Goal: Register for event/course

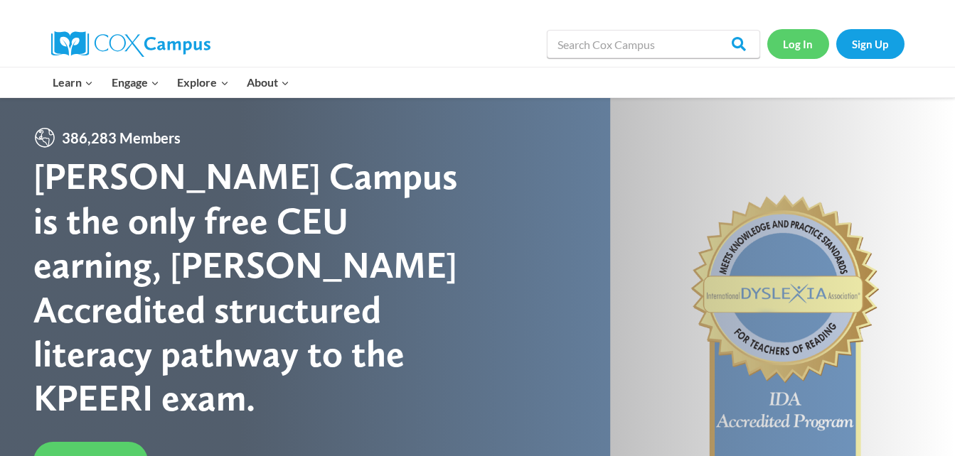
click at [803, 46] on link "Log In" at bounding box center [798, 43] width 62 height 29
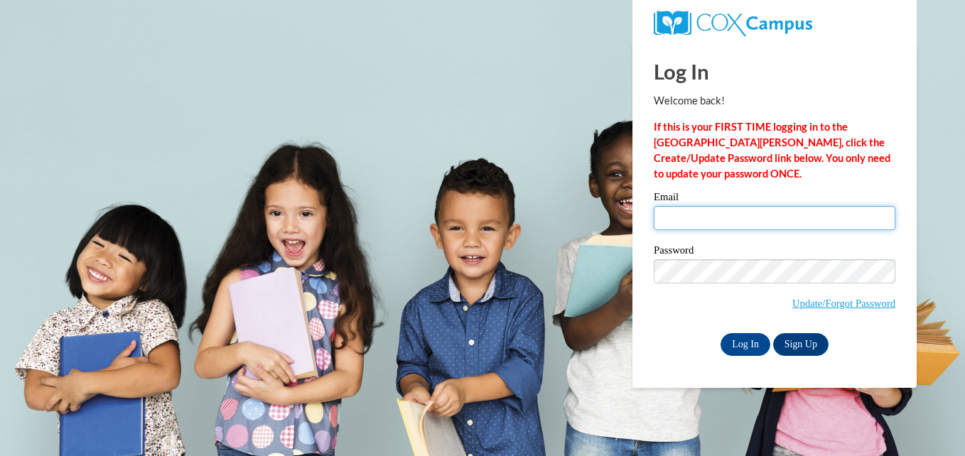
click at [697, 213] on input "Email" at bounding box center [775, 218] width 242 height 24
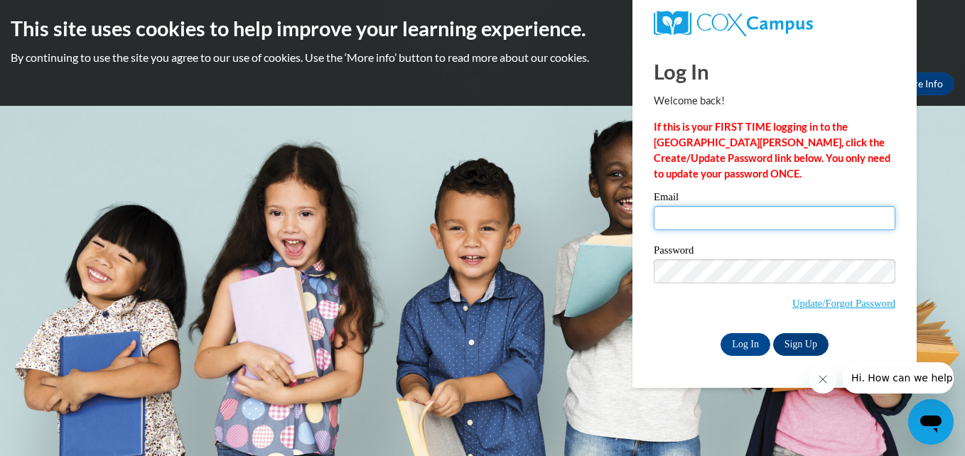
type input "[EMAIL_ADDRESS][DOMAIN_NAME]"
click at [873, 218] on input "[EMAIL_ADDRESS][DOMAIN_NAME]" at bounding box center [775, 218] width 242 height 24
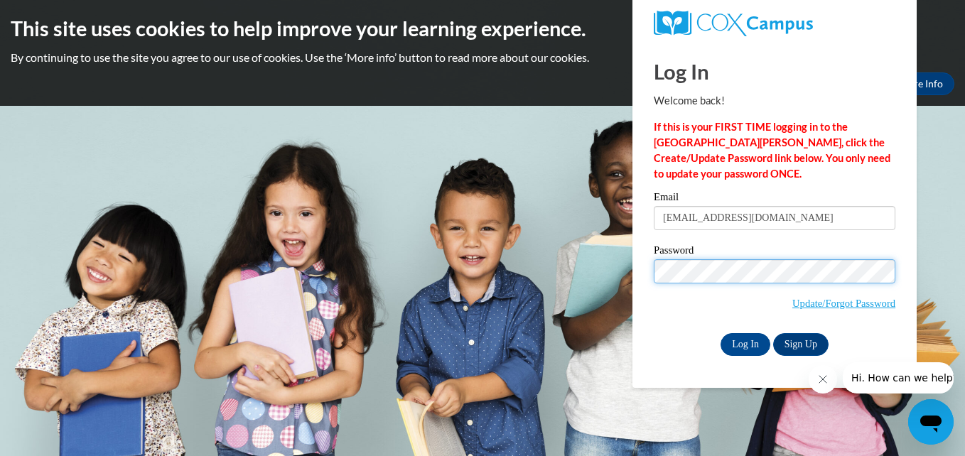
click at [721, 333] on input "Log In" at bounding box center [746, 344] width 50 height 23
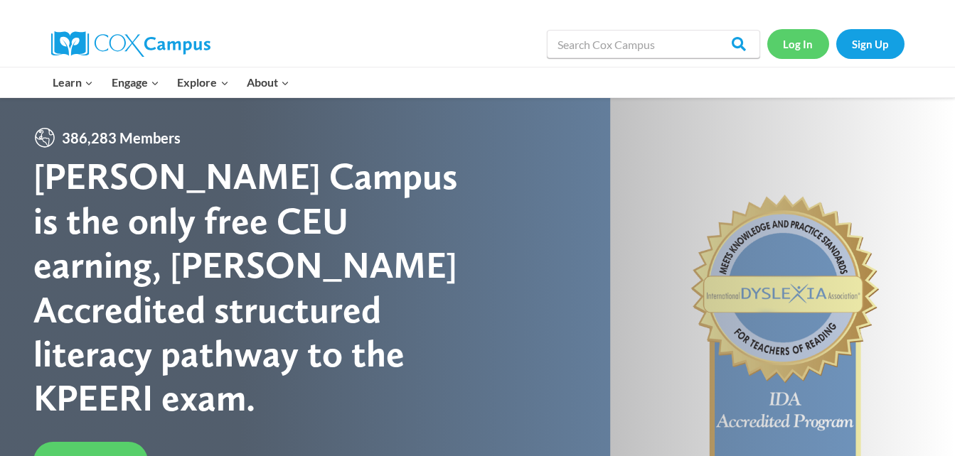
click at [806, 46] on link "Log In" at bounding box center [798, 43] width 62 height 29
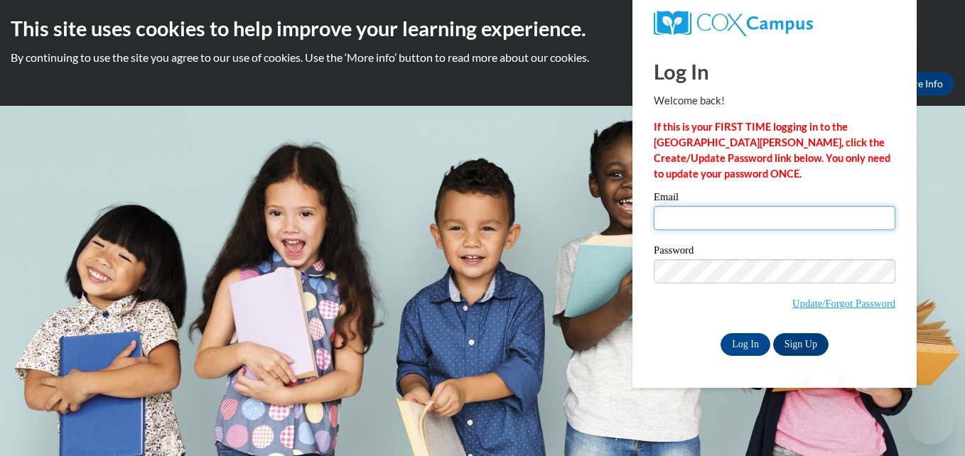
click at [717, 216] on input "Email" at bounding box center [775, 218] width 242 height 24
click at [673, 217] on input "Email" at bounding box center [775, 218] width 242 height 24
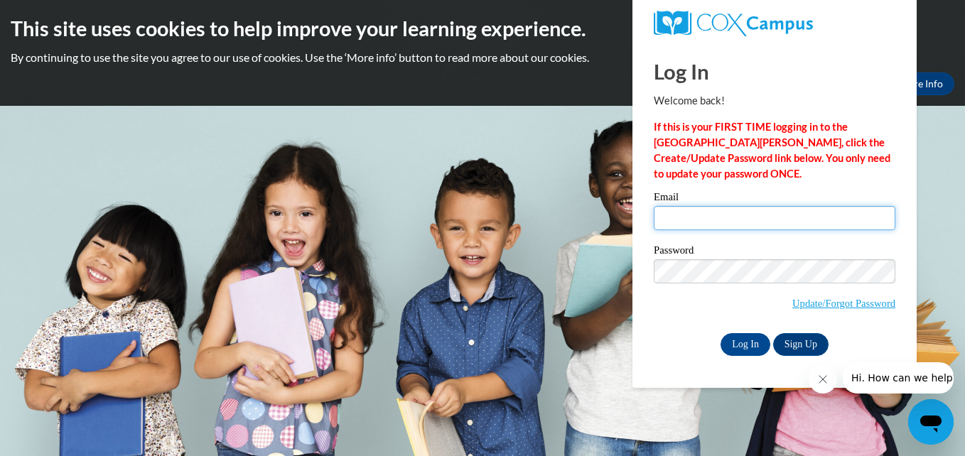
type input "[EMAIL_ADDRESS][DOMAIN_NAME]"
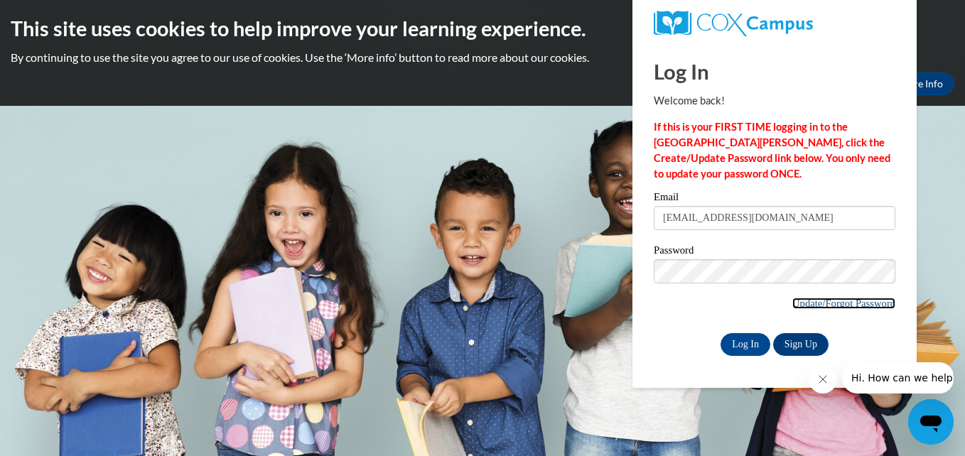
click at [807, 303] on link "Update/Forgot Password" at bounding box center [844, 303] width 103 height 11
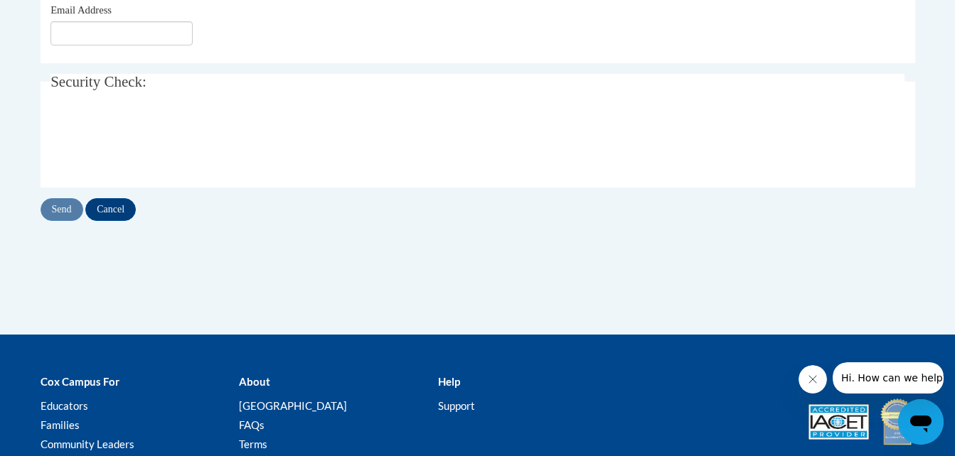
scroll to position [200, 0]
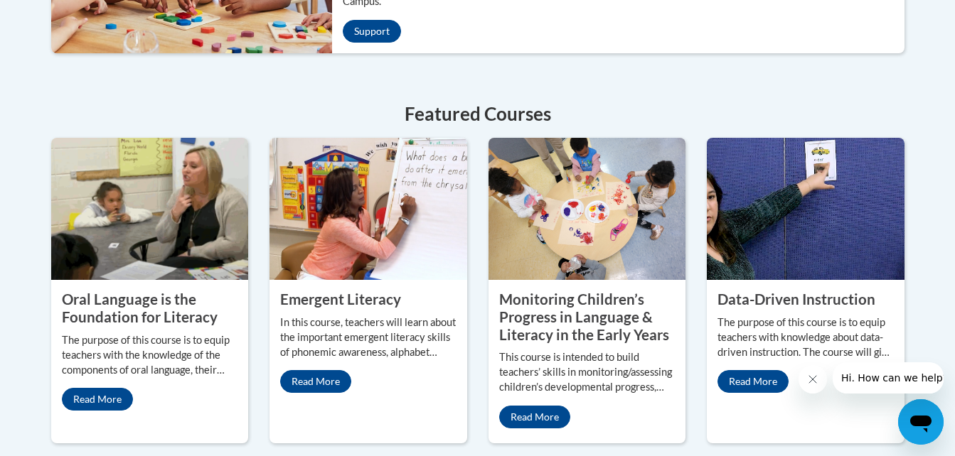
scroll to position [640, 0]
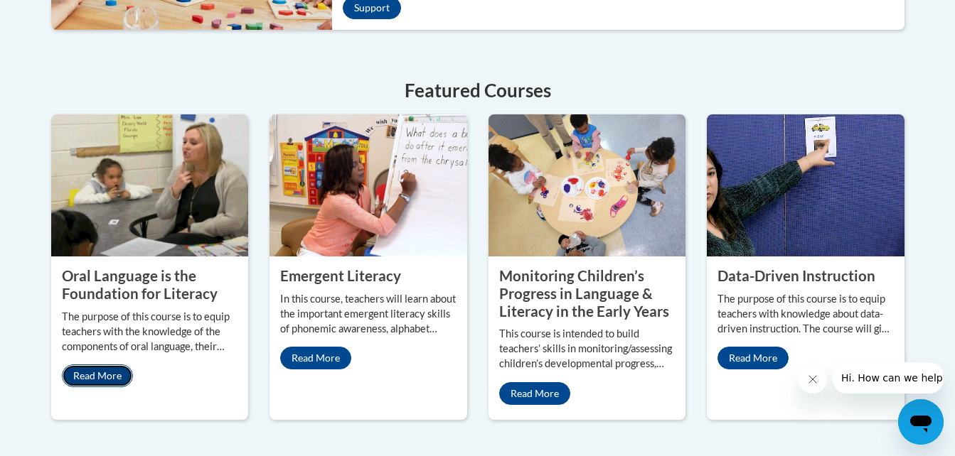
click at [93, 365] on link "Read More" at bounding box center [97, 376] width 71 height 23
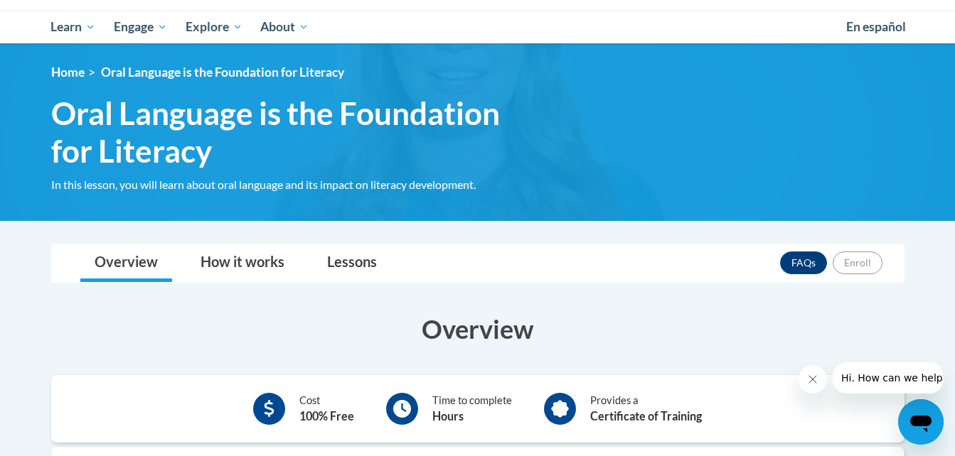
scroll to position [71, 0]
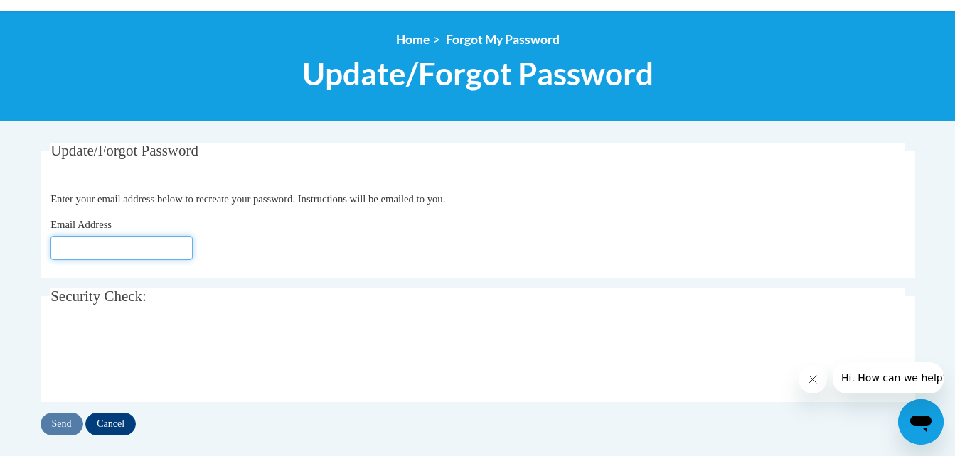
click at [90, 244] on input "Email Address" at bounding box center [121, 248] width 142 height 24
type input "DJackson2155@stu.southernregional.edu"
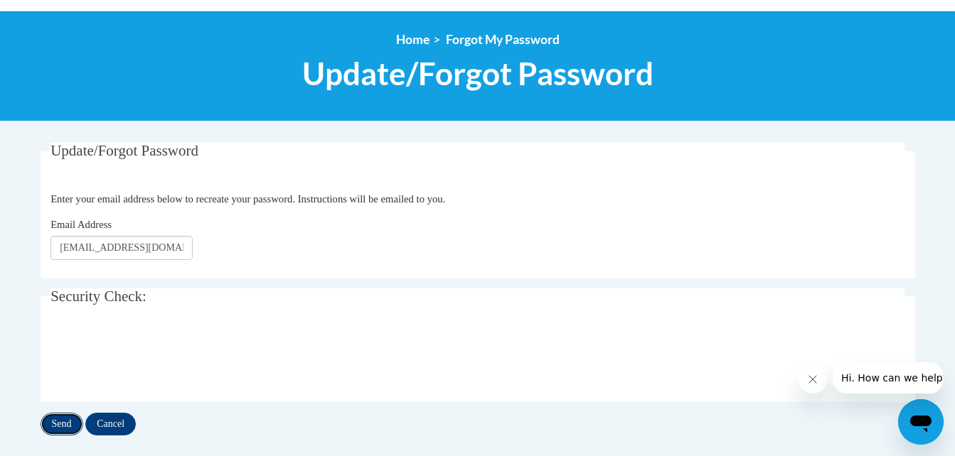
click at [65, 426] on input "Send" at bounding box center [62, 424] width 43 height 23
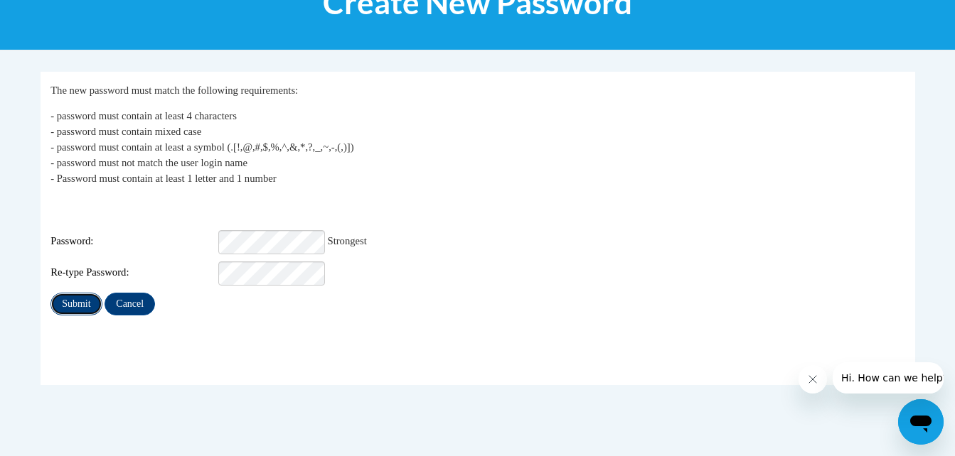
click at [87, 296] on input "Submit" at bounding box center [75, 304] width 51 height 23
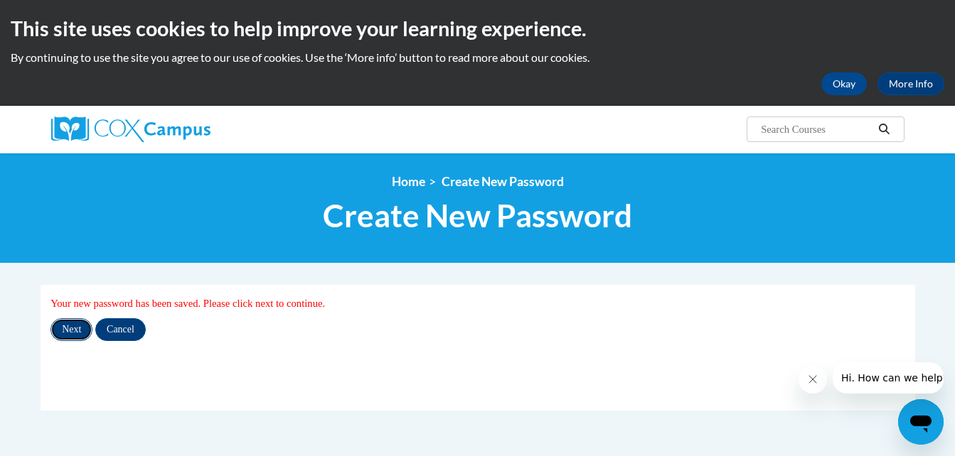
click at [68, 324] on input "Next" at bounding box center [71, 330] width 42 height 23
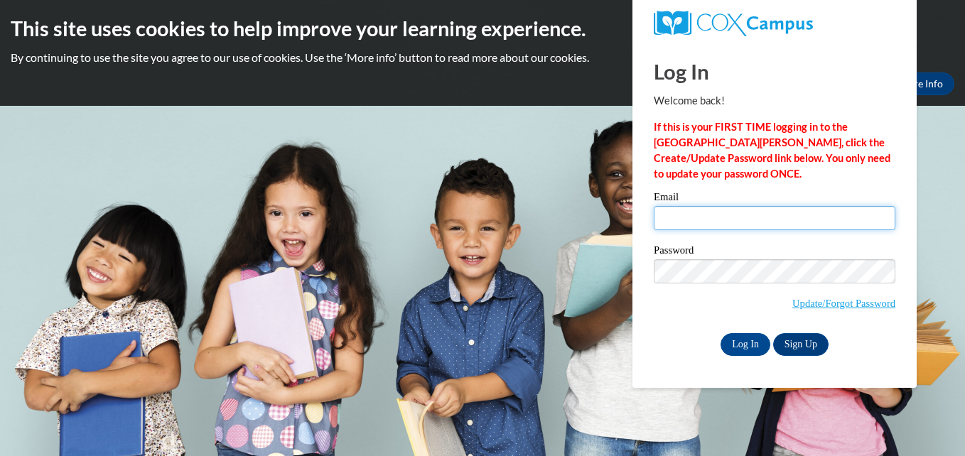
click at [690, 216] on input "Email" at bounding box center [775, 218] width 242 height 24
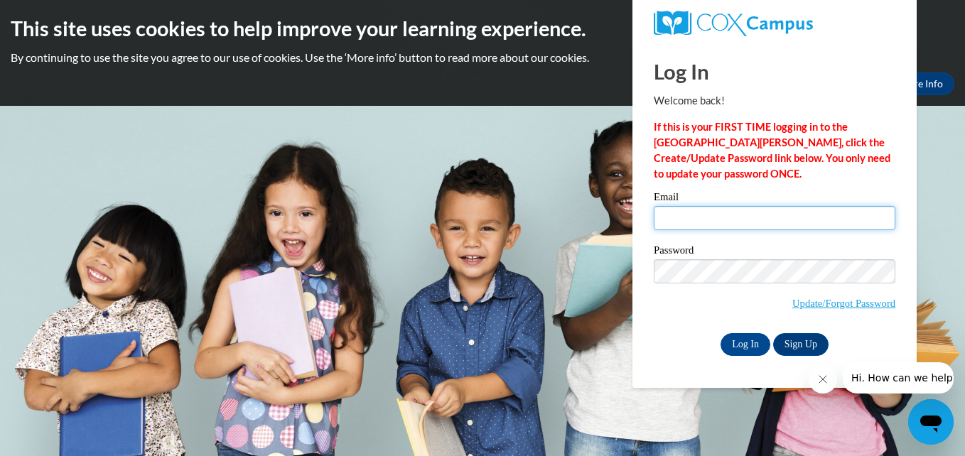
click at [680, 219] on input "Email" at bounding box center [775, 218] width 242 height 24
click at [587, 218] on body "This site uses cookies to help improve your learning experience. By continuing …" at bounding box center [482, 228] width 965 height 456
click at [670, 214] on input "Email" at bounding box center [775, 218] width 242 height 24
type input "DJackson2155@stu.southernregional.edu"
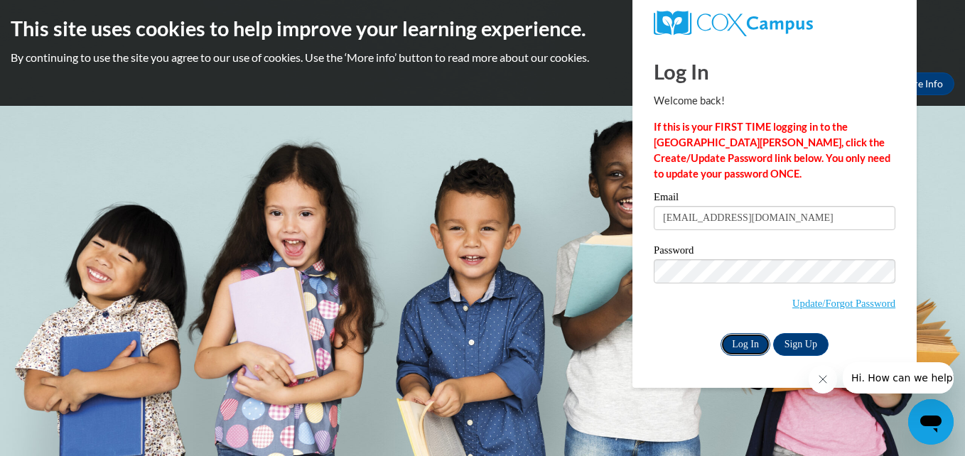
click at [752, 343] on input "Log In" at bounding box center [746, 344] width 50 height 23
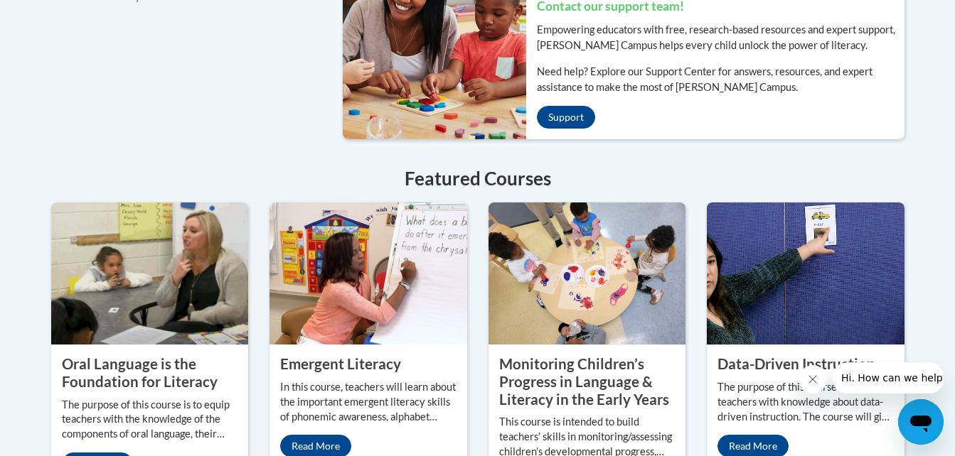
scroll to position [1209, 0]
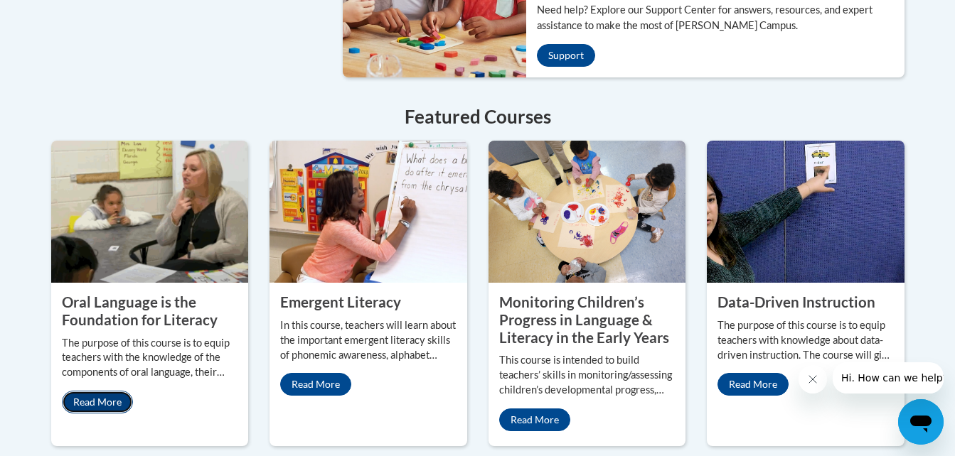
click at [105, 391] on link "Read More" at bounding box center [97, 402] width 71 height 23
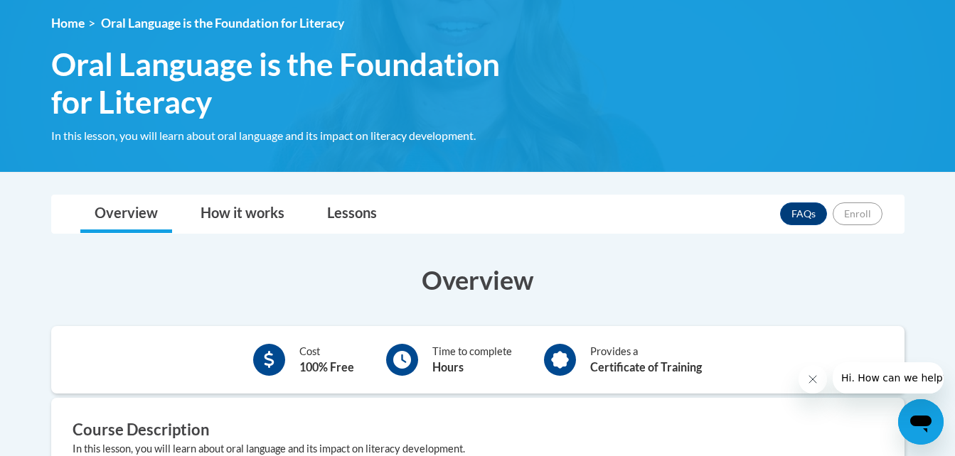
scroll to position [213, 0]
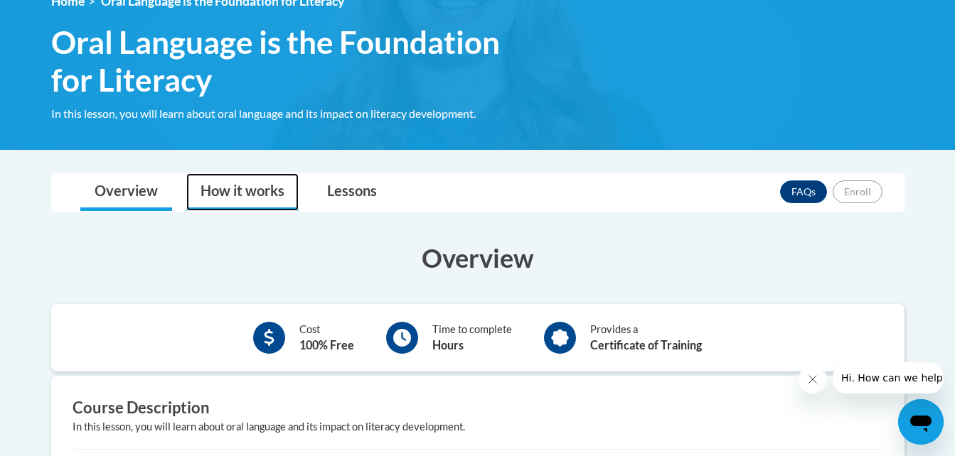
click at [235, 186] on link "How it works" at bounding box center [242, 192] width 112 height 38
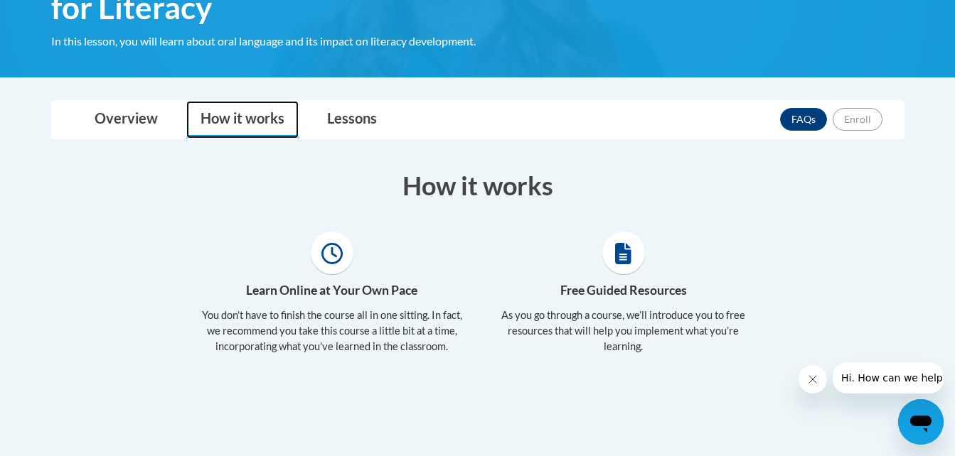
scroll to position [284, 0]
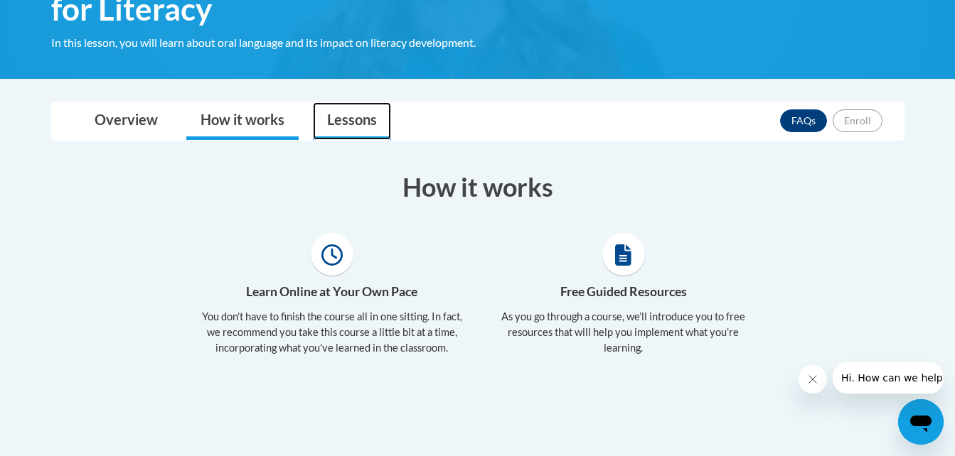
click at [355, 119] on link "Lessons" at bounding box center [352, 121] width 78 height 38
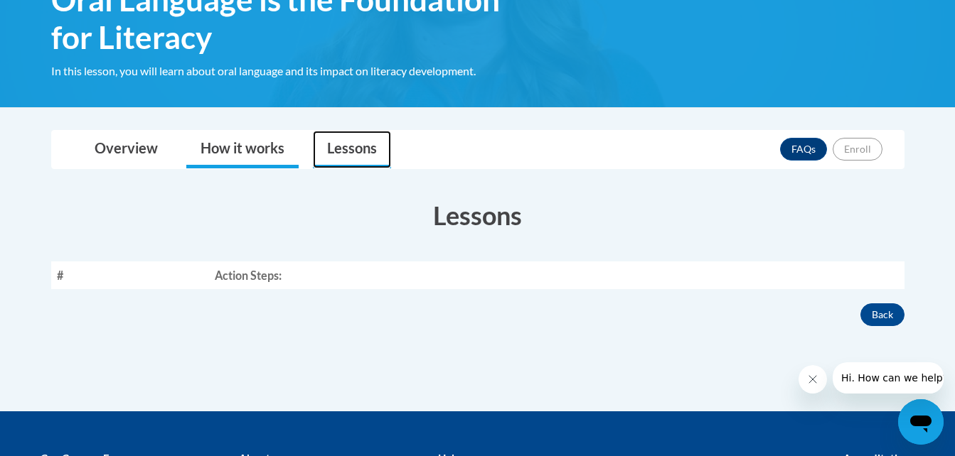
scroll to position [232, 0]
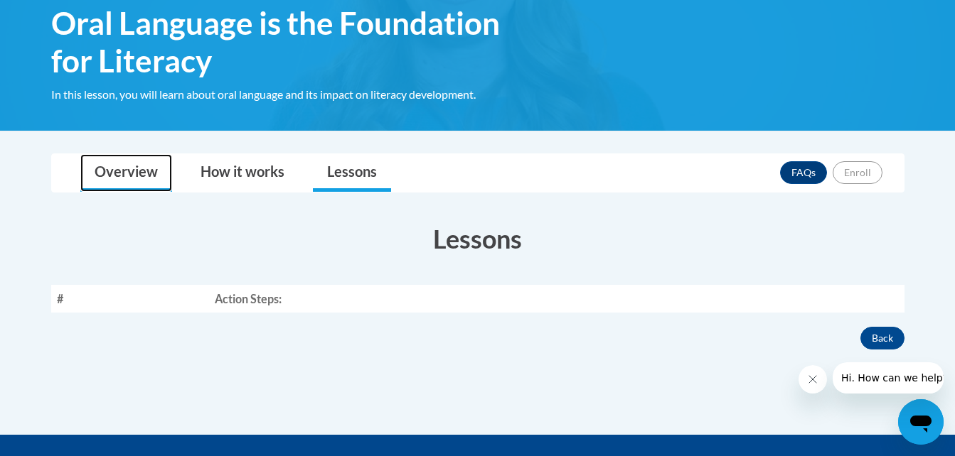
click at [132, 183] on link "Overview" at bounding box center [126, 173] width 92 height 38
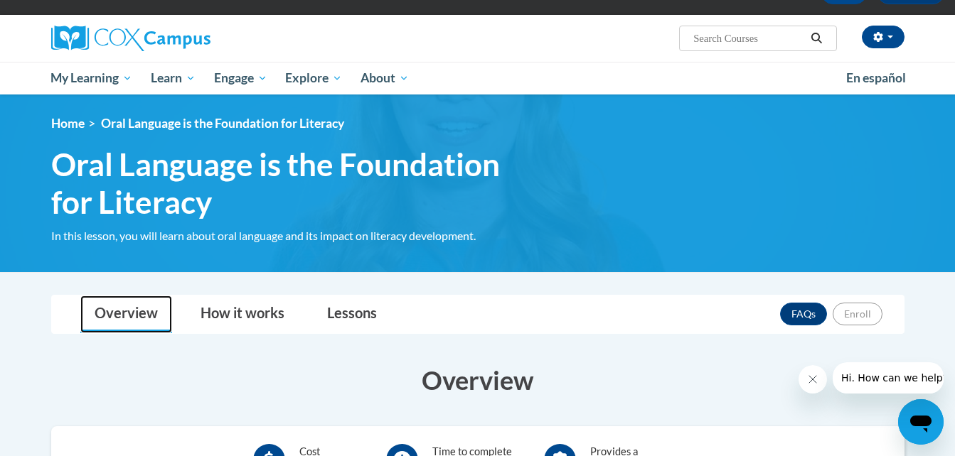
scroll to position [90, 0]
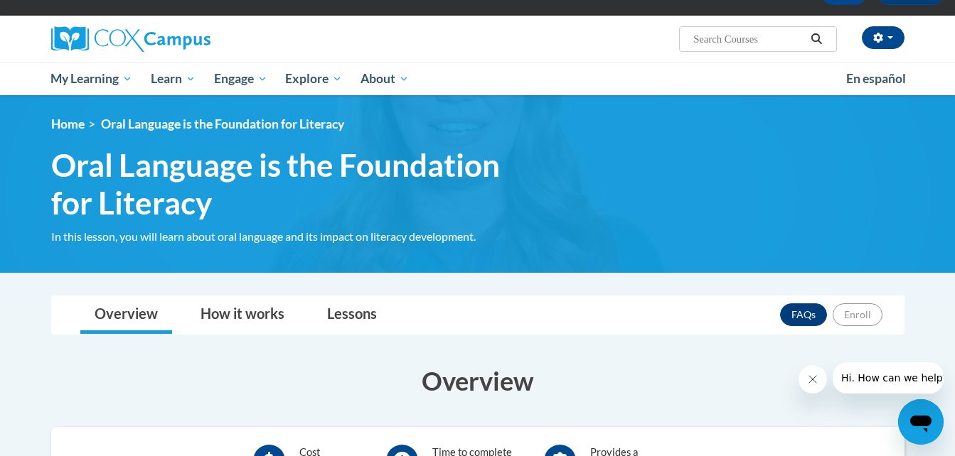
click at [121, 174] on span "Oral Language is the Foundation for Literacy" at bounding box center [296, 183] width 491 height 75
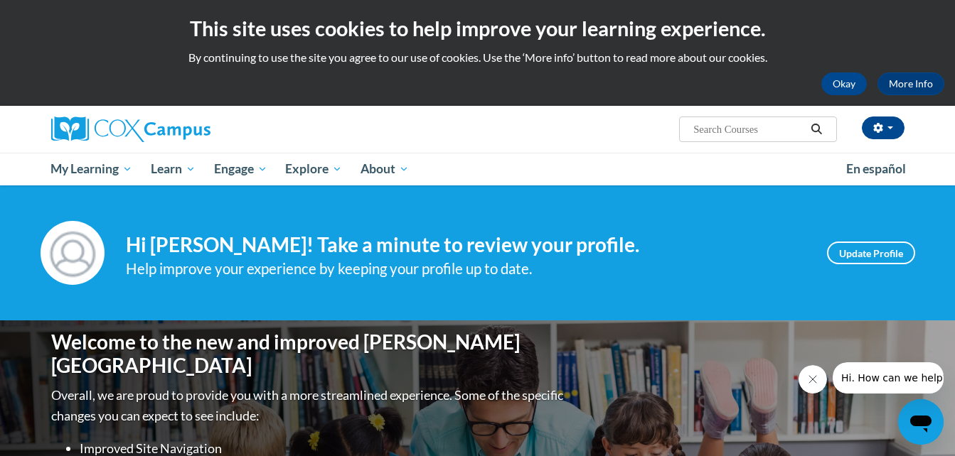
click at [761, 129] on input "Search..." at bounding box center [749, 129] width 114 height 17
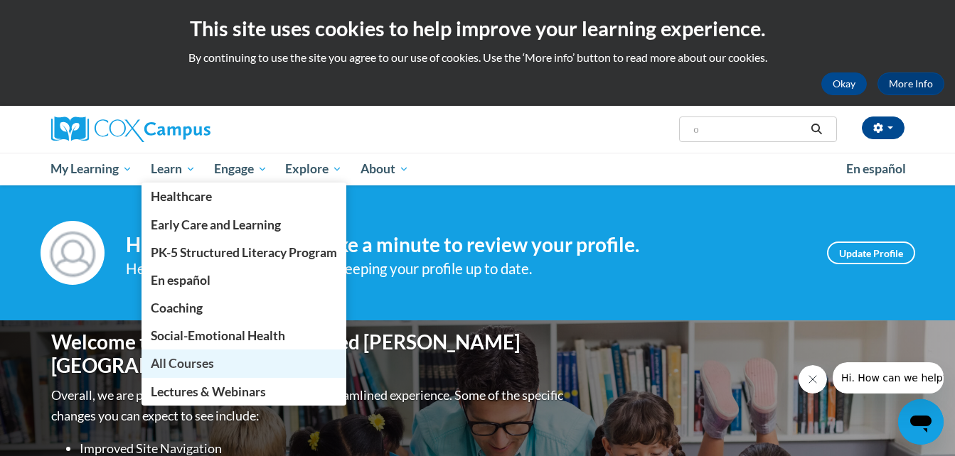
type input "o"
click at [200, 361] on span "All Courses" at bounding box center [182, 363] width 63 height 15
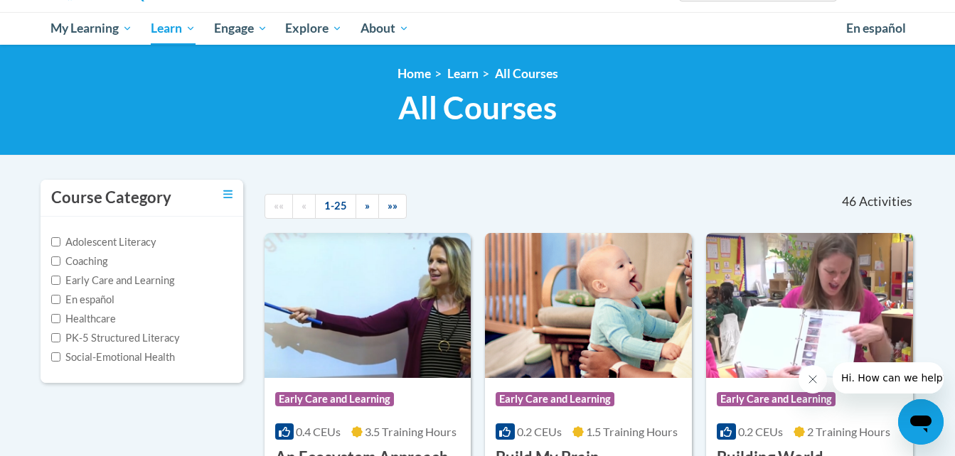
scroll to position [142, 0]
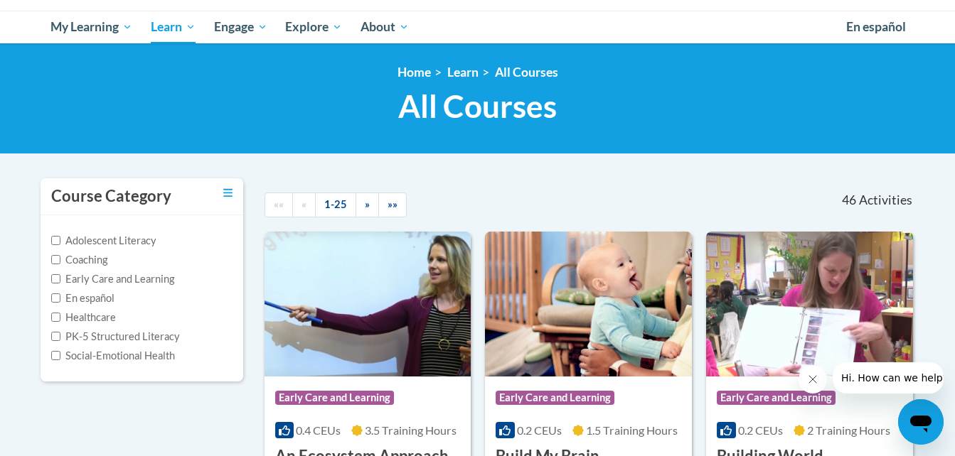
click at [90, 242] on label "Adolescent Literacy" at bounding box center [103, 241] width 105 height 16
click at [60, 242] on input "Adolescent Literacy" at bounding box center [55, 240] width 9 height 9
checkbox input "true"
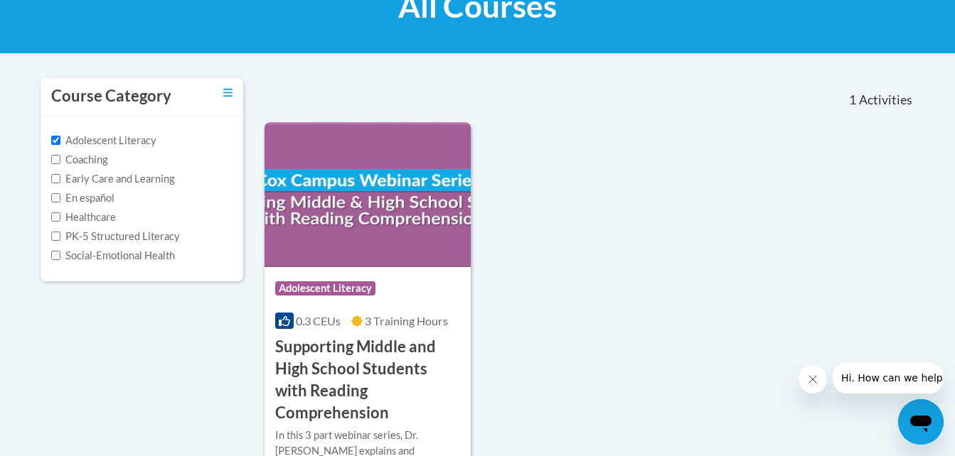
scroll to position [213, 0]
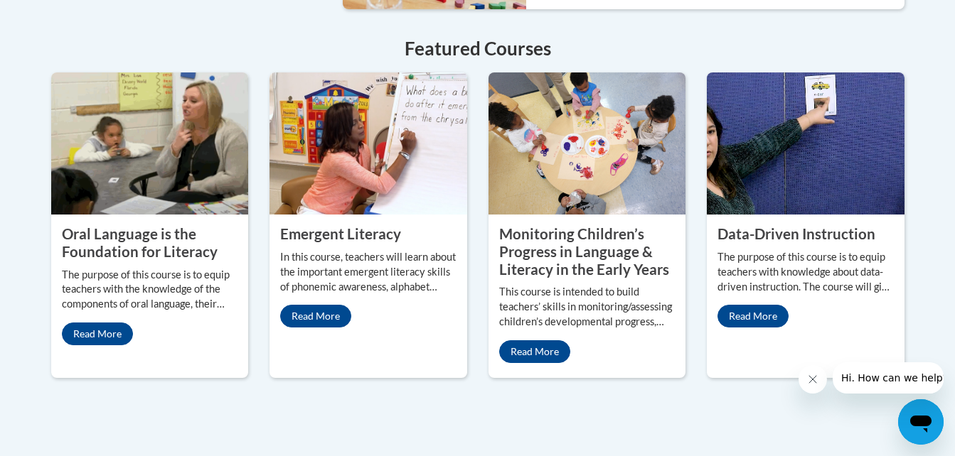
scroll to position [1280, 0]
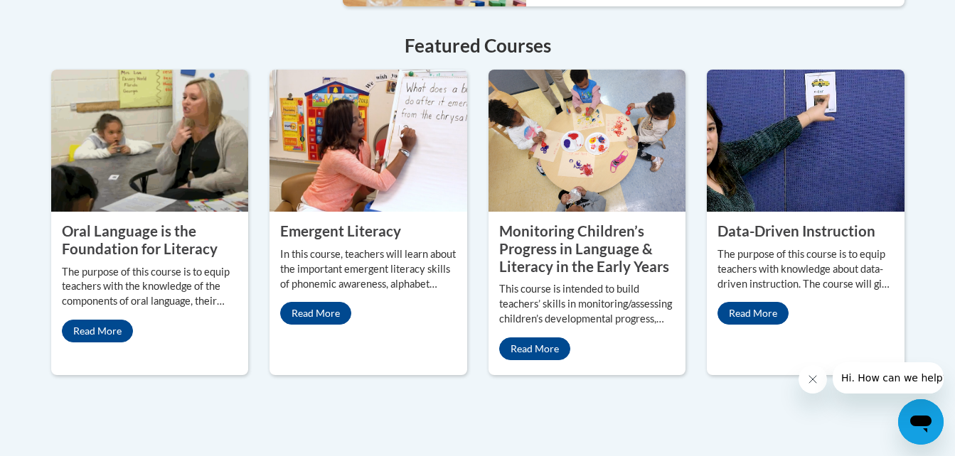
click at [84, 223] on property "Oral Language is the Foundation for Literacy" at bounding box center [140, 240] width 156 height 35
click at [117, 150] on img at bounding box center [150, 141] width 198 height 142
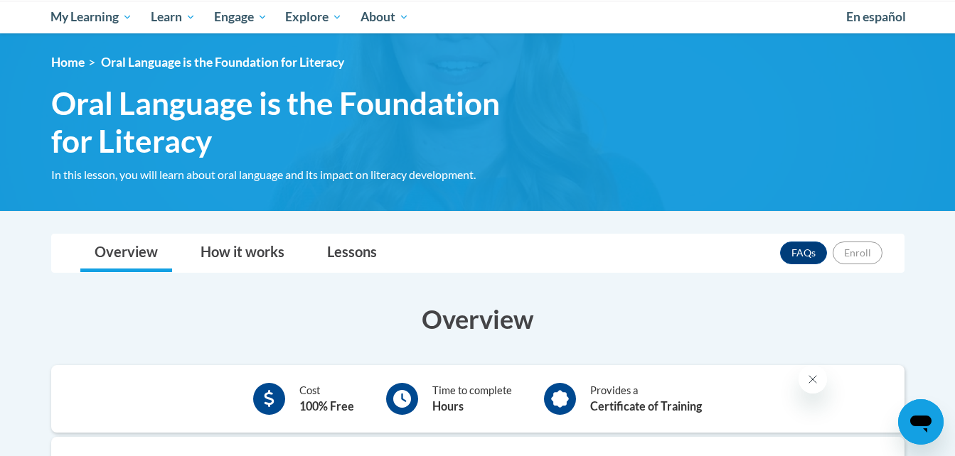
scroll to position [142, 0]
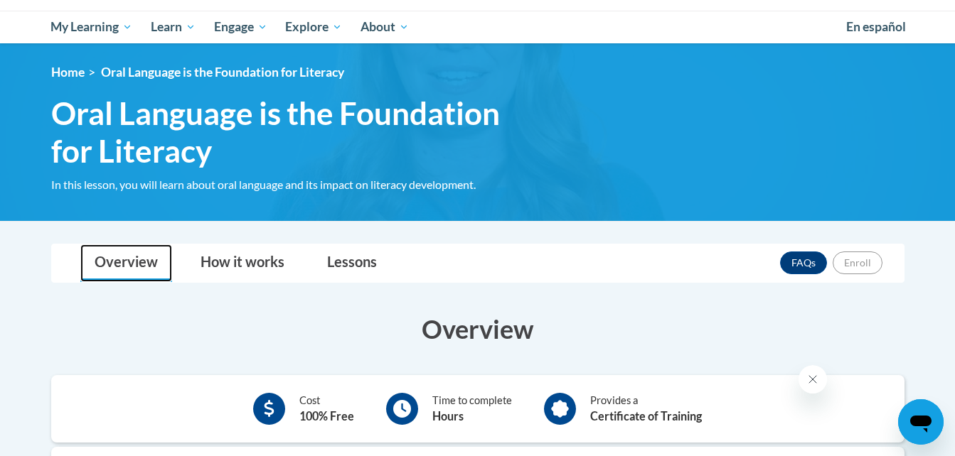
click at [130, 260] on link "Overview" at bounding box center [126, 264] width 92 height 38
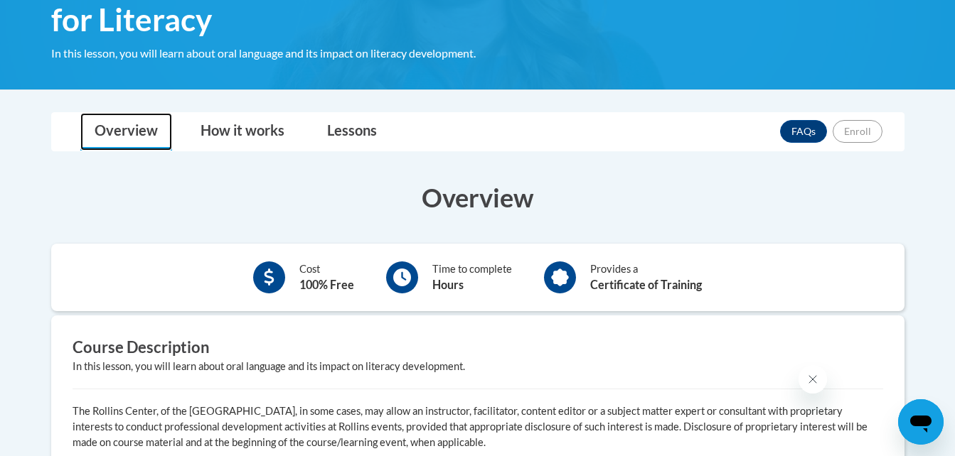
scroll to position [284, 0]
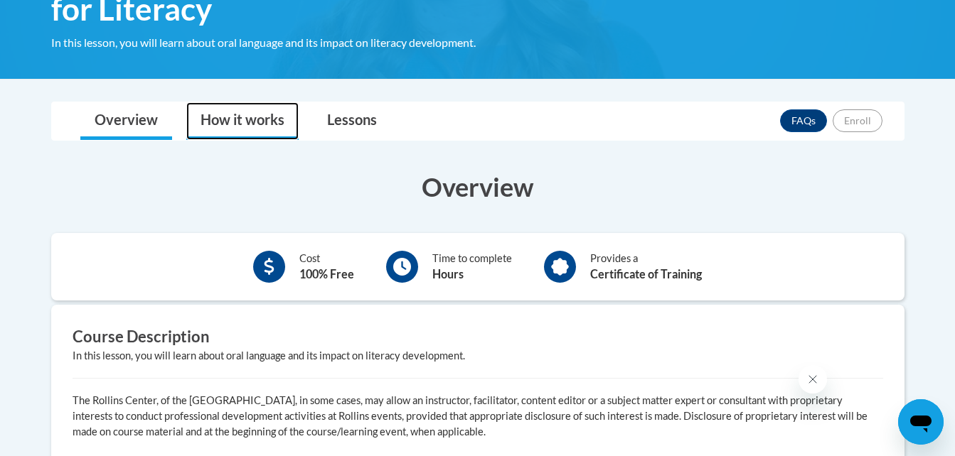
click at [252, 119] on link "How it works" at bounding box center [242, 121] width 112 height 38
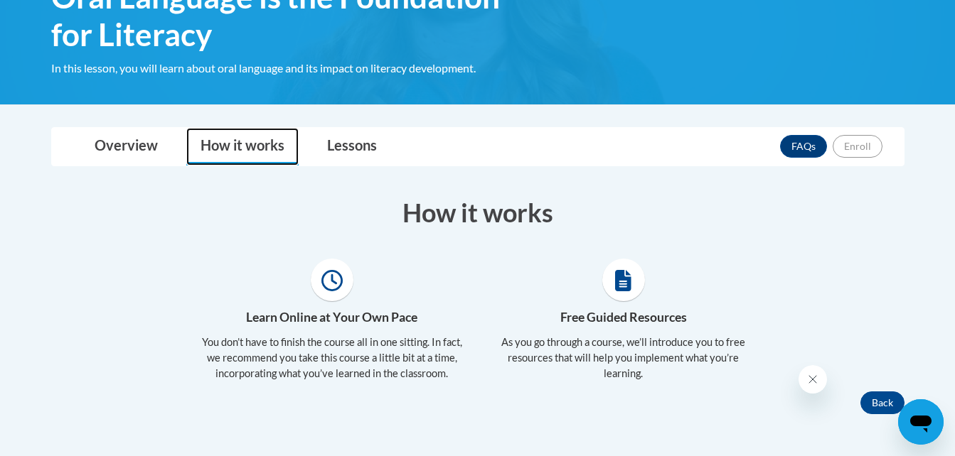
scroll to position [252, 0]
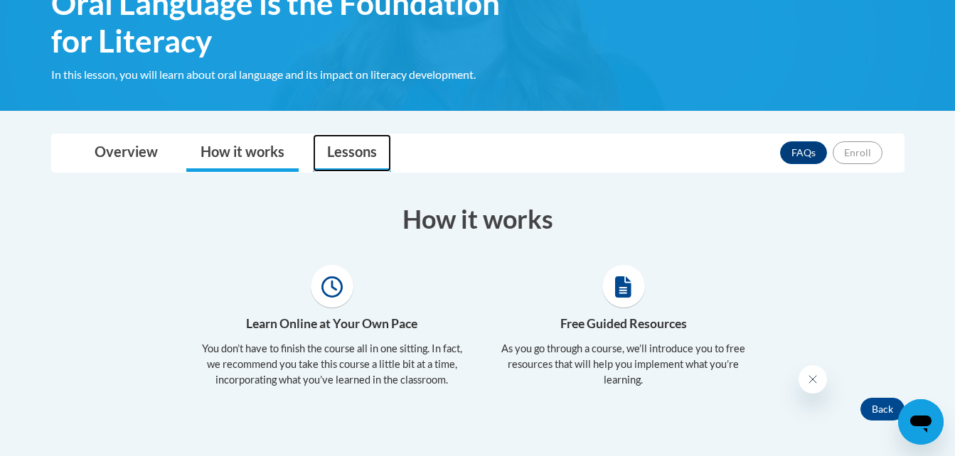
click at [343, 156] on link "Lessons" at bounding box center [352, 153] width 78 height 38
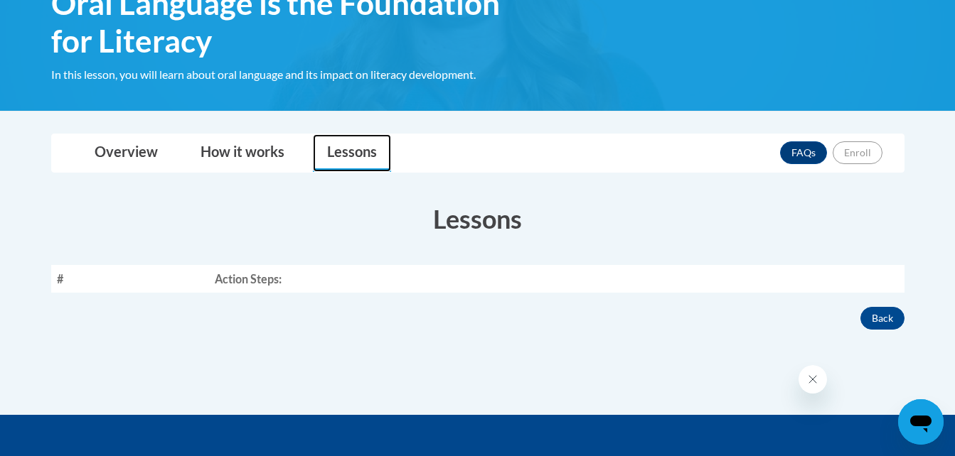
scroll to position [323, 0]
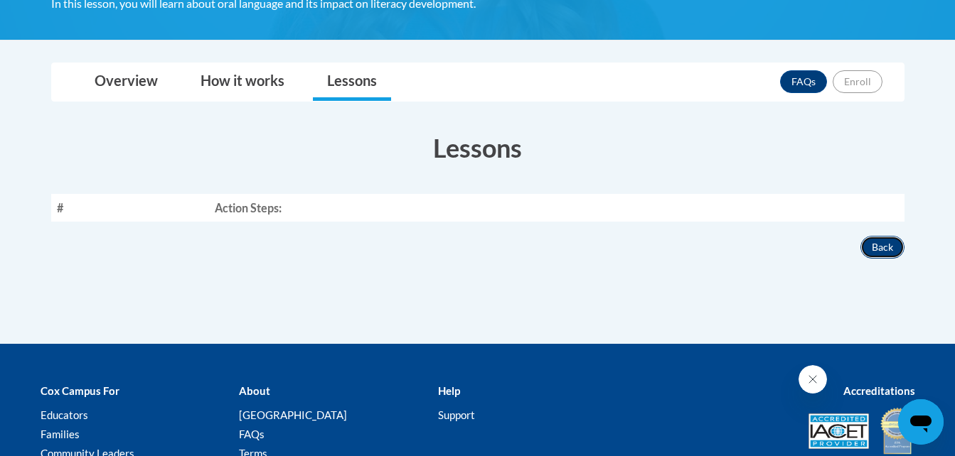
drag, startPoint x: 865, startPoint y: 244, endPoint x: 870, endPoint y: 250, distance: 7.6
click at [865, 244] on button "Back" at bounding box center [882, 247] width 44 height 23
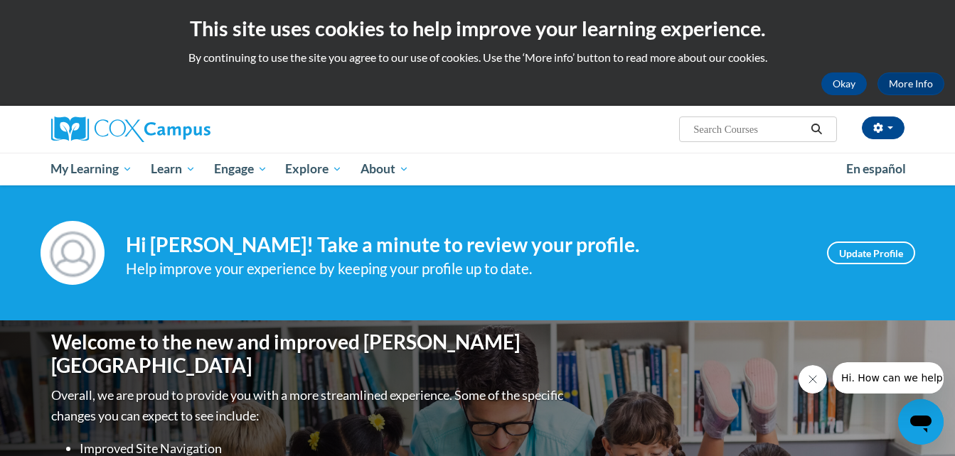
click at [710, 128] on input "Search..." at bounding box center [749, 129] width 114 height 17
paste input "Oral Language is the Foundation for Literacy"
type input "Oral Language is the Foundation for Literacy"
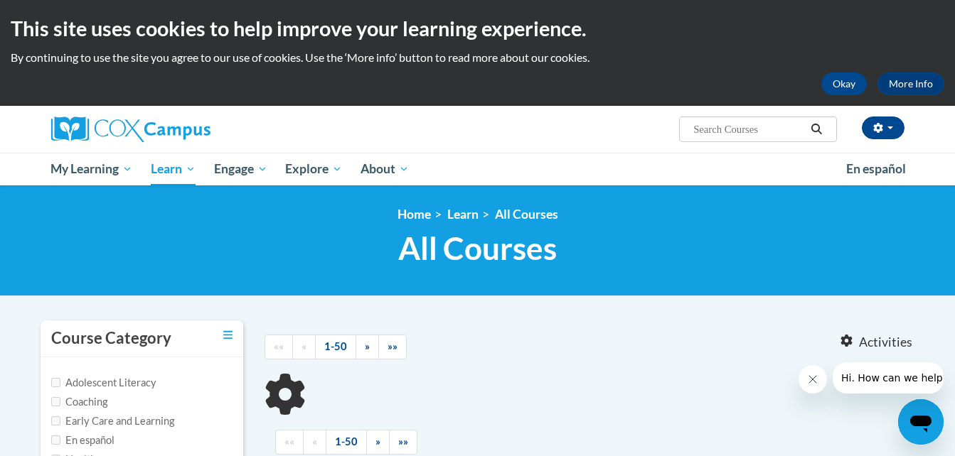
type input "Oral Language is the Foundation for Literacy"
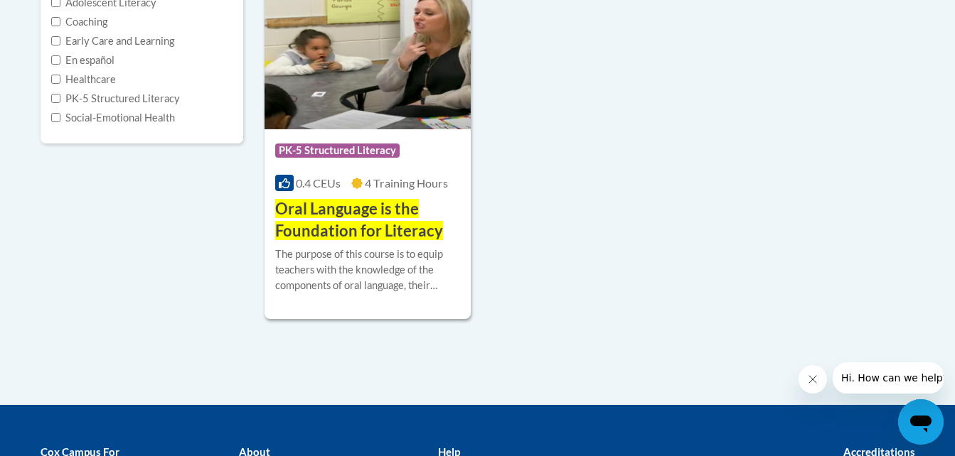
scroll to position [355, 0]
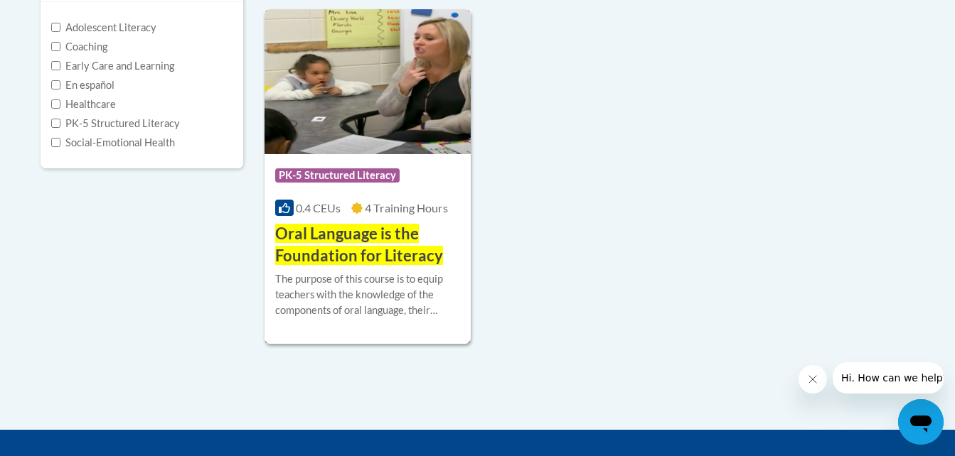
click at [352, 235] on span "Oral Language is the Foundation for Literacy" at bounding box center [359, 244] width 168 height 41
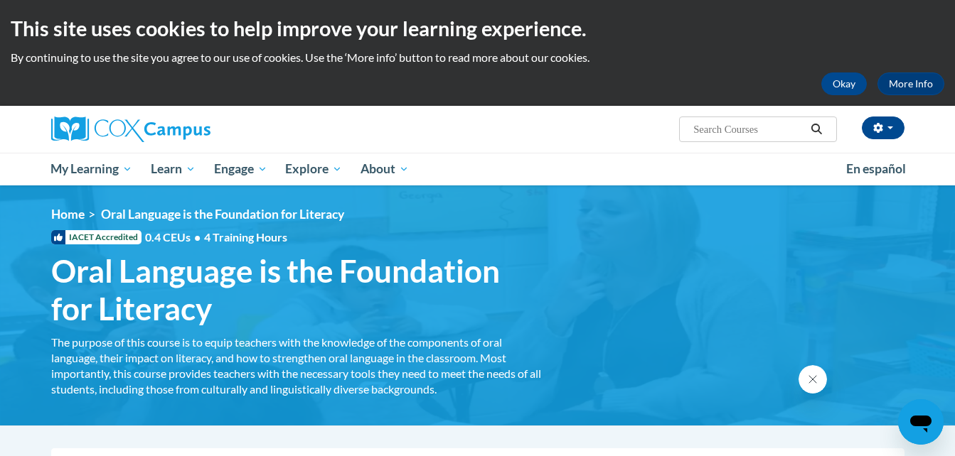
scroll to position [71, 0]
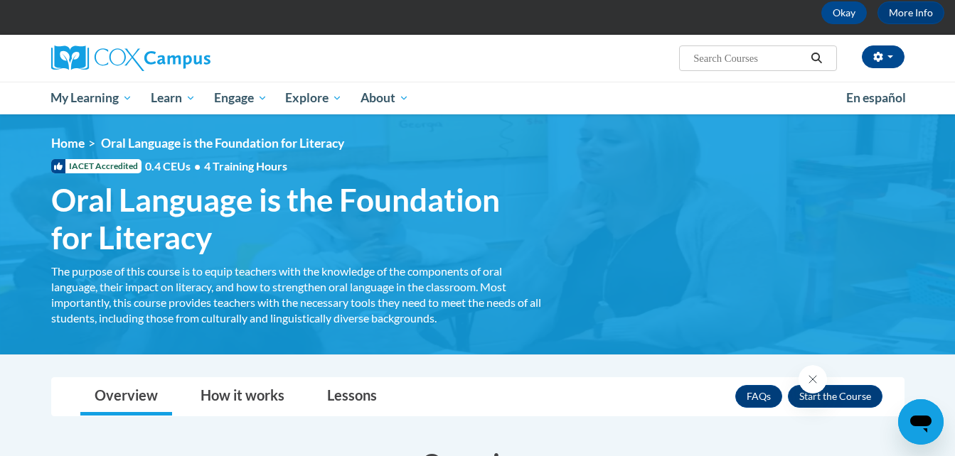
click at [245, 218] on span "Oral Language is the Foundation for Literacy" at bounding box center [296, 218] width 491 height 75
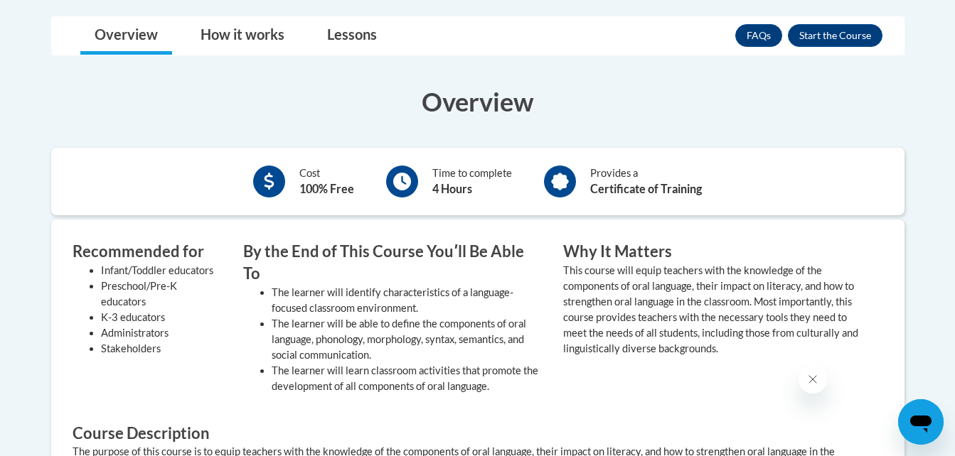
scroll to position [427, 0]
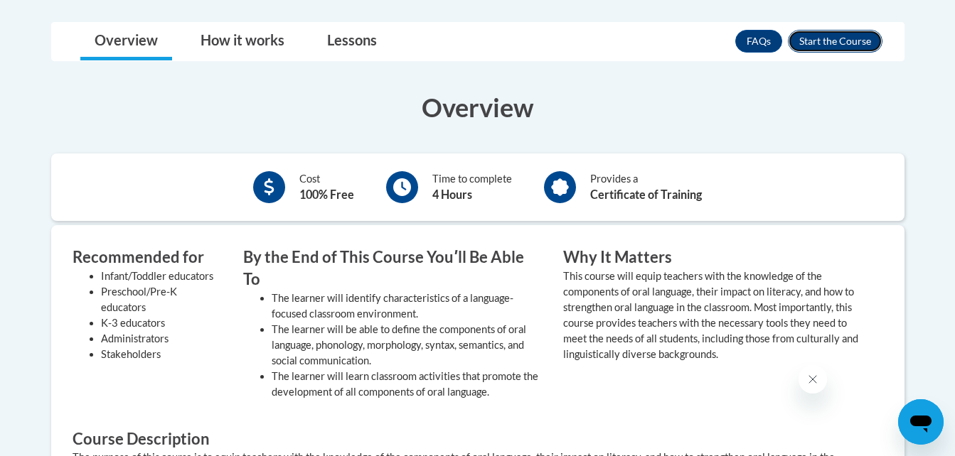
click at [867, 45] on button "Enroll" at bounding box center [835, 41] width 95 height 23
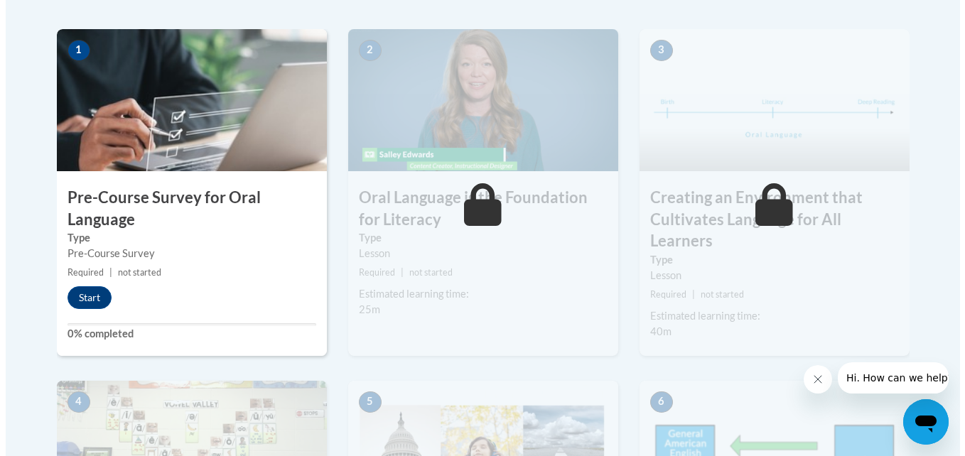
scroll to position [427, 0]
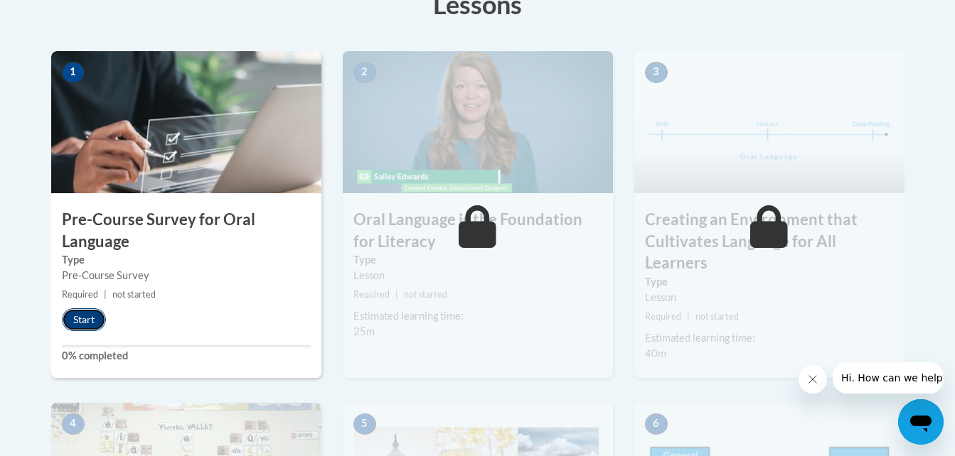
click at [84, 321] on button "Start" at bounding box center [84, 320] width 44 height 23
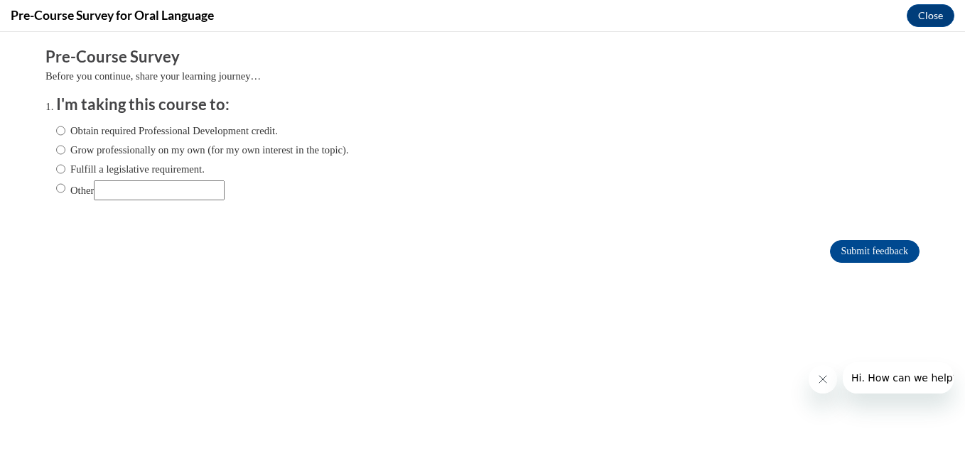
scroll to position [0, 0]
click at [930, 16] on button "Close" at bounding box center [931, 15] width 48 height 23
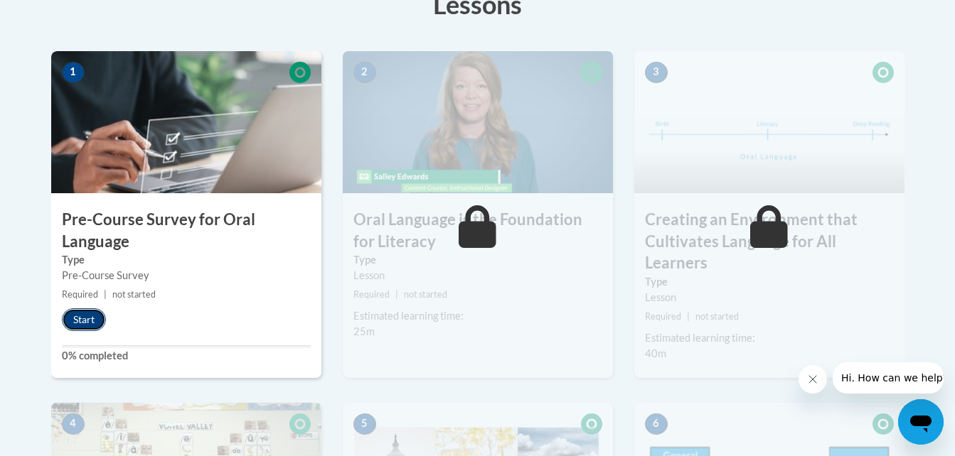
click at [76, 316] on button "Start" at bounding box center [84, 320] width 44 height 23
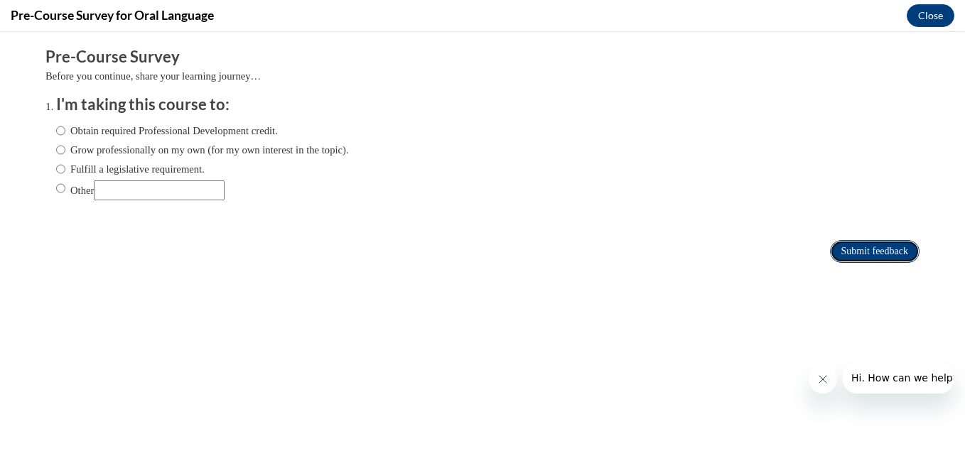
click at [861, 247] on input "Submit feedback" at bounding box center [875, 251] width 90 height 23
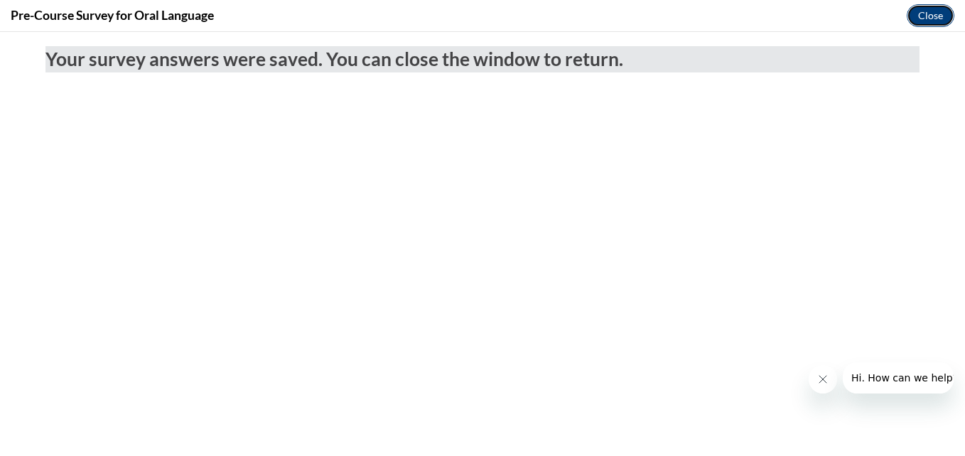
click at [927, 14] on button "Close" at bounding box center [931, 15] width 48 height 23
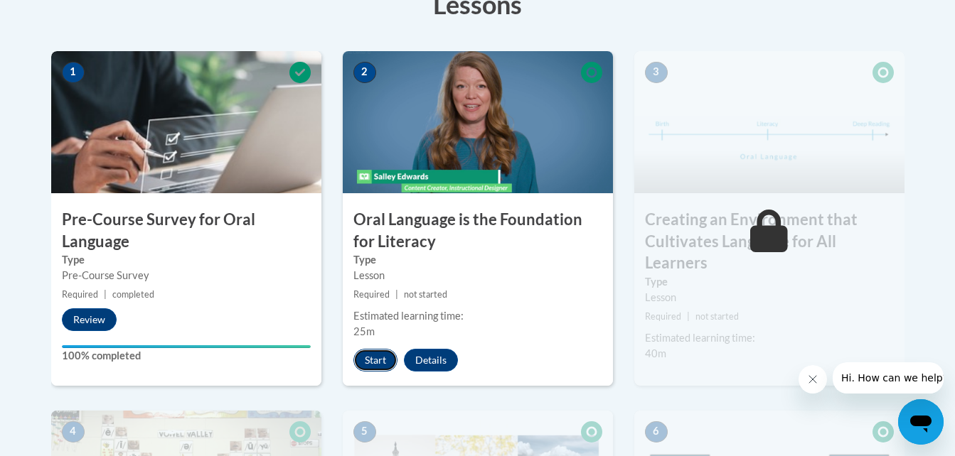
click at [373, 363] on button "Start" at bounding box center [375, 360] width 44 height 23
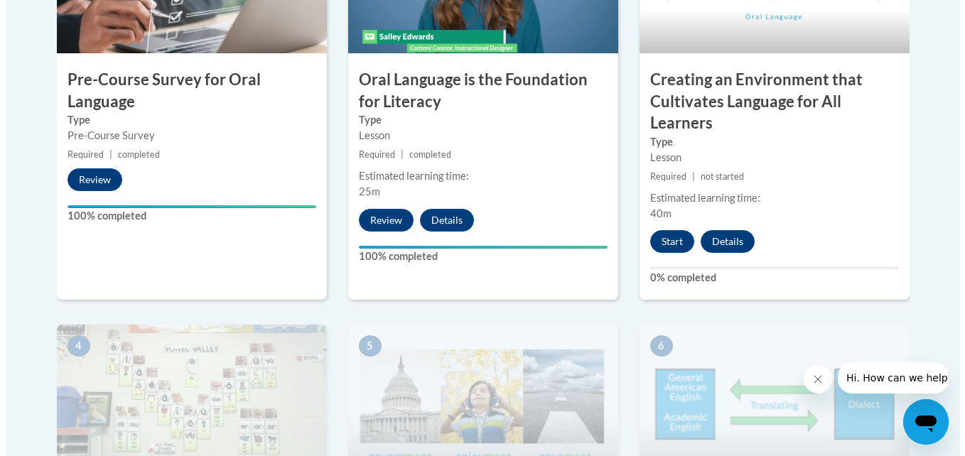
scroll to position [528, 0]
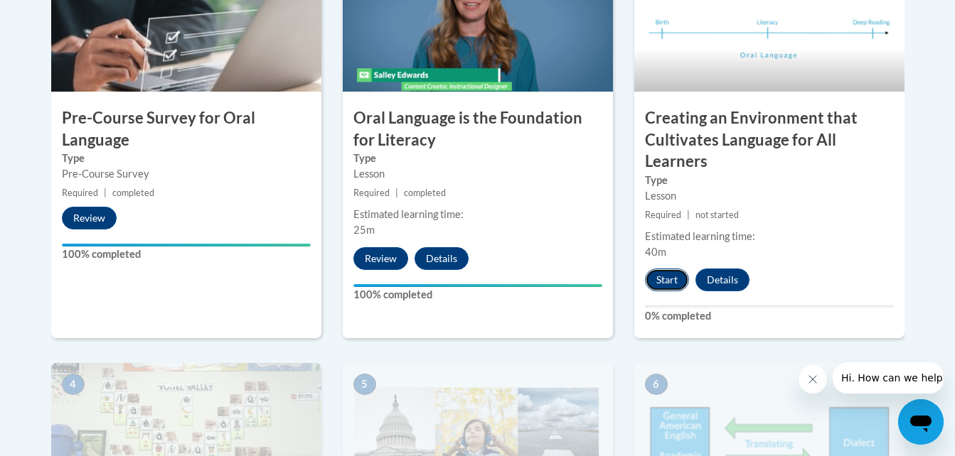
click at [675, 279] on button "Start" at bounding box center [667, 280] width 44 height 23
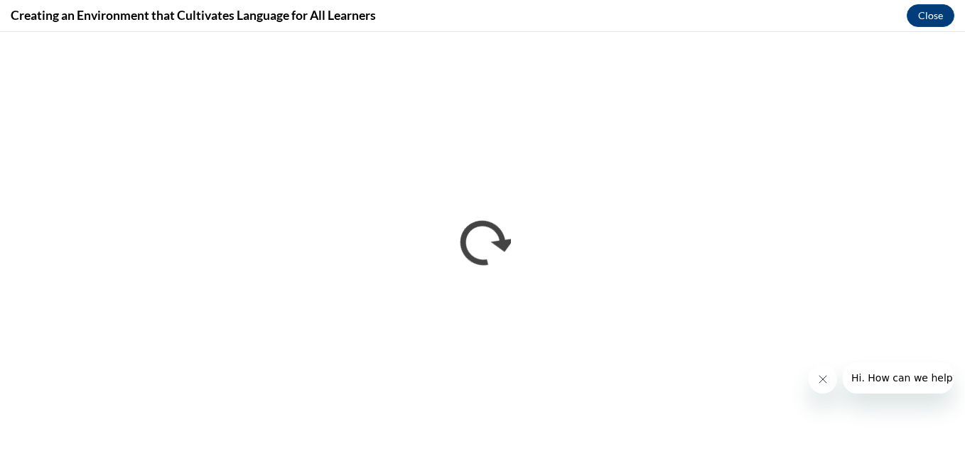
scroll to position [0, 0]
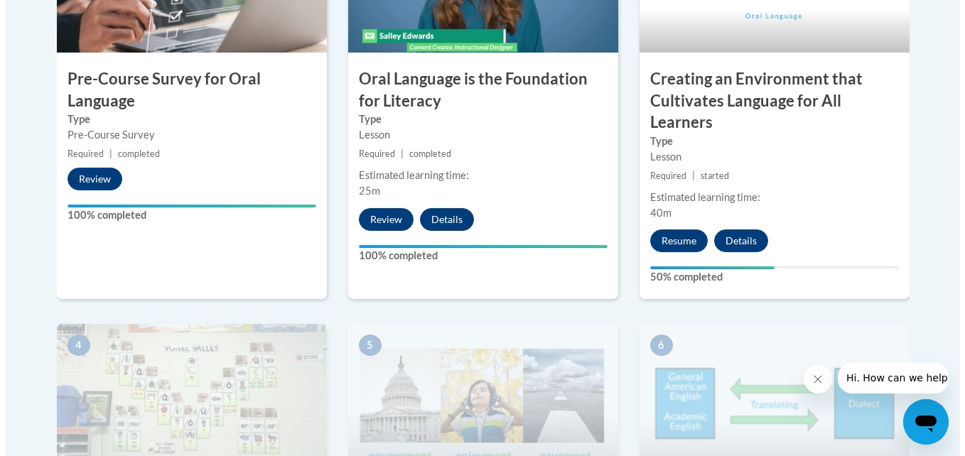
scroll to position [573, 0]
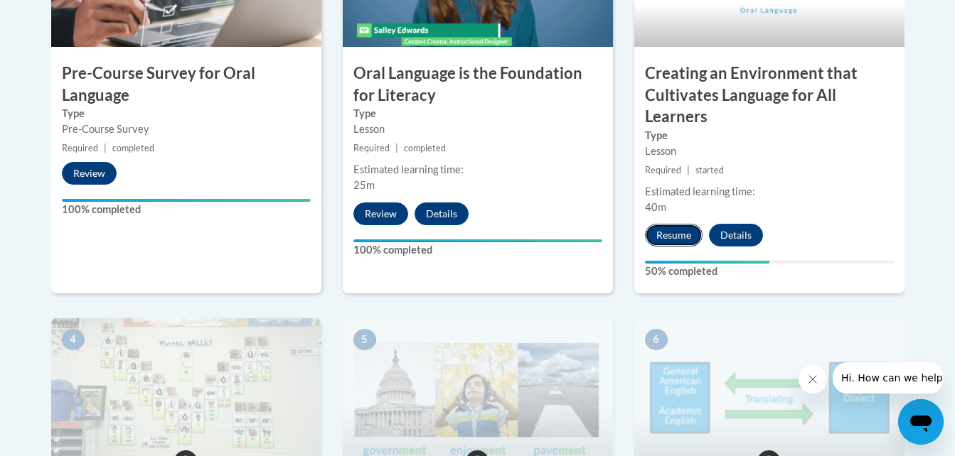
click at [678, 237] on button "Resume" at bounding box center [674, 235] width 58 height 23
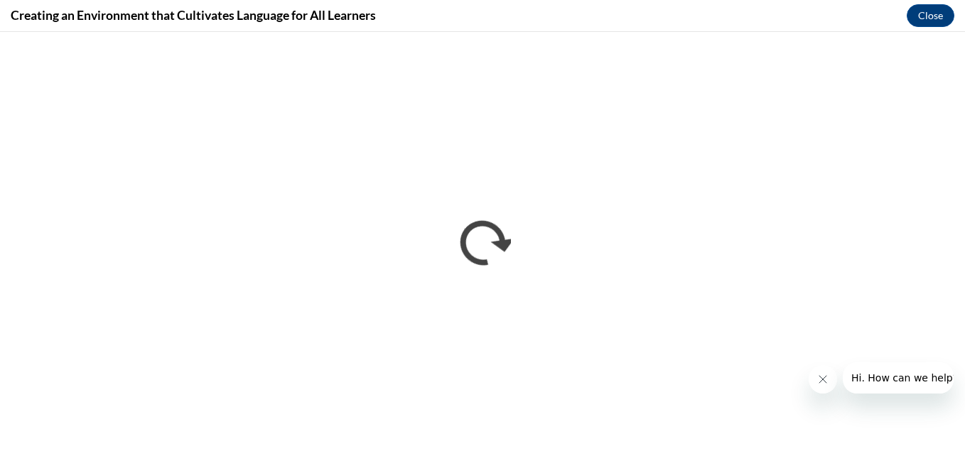
scroll to position [0, 0]
